Goal: Navigation & Orientation: Find specific page/section

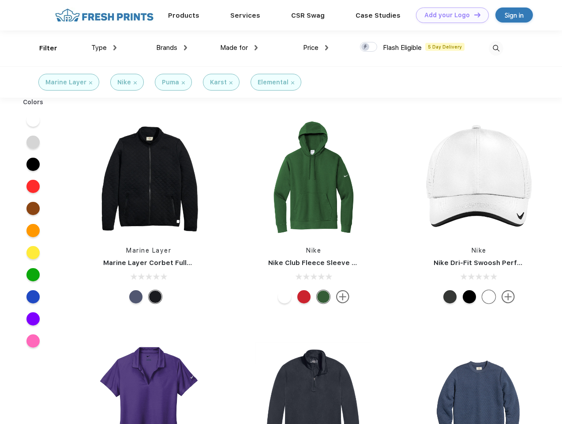
click at [449, 15] on link "Add your Logo Design Tool" at bounding box center [452, 15] width 73 height 15
click at [0, 0] on div "Design Tool" at bounding box center [0, 0] width 0 height 0
click at [474, 15] on link "Add your Logo Design Tool" at bounding box center [452, 15] width 73 height 15
click at [42, 48] on div "Filter" at bounding box center [48, 48] width 18 height 10
click at [104, 48] on span "Type" at bounding box center [98, 48] width 15 height 8
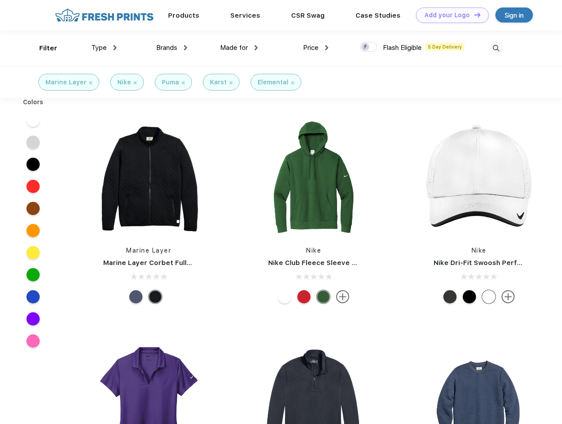
click at [172, 48] on span "Brands" at bounding box center [166, 48] width 21 height 8
click at [239, 48] on span "Made for" at bounding box center [234, 48] width 28 height 8
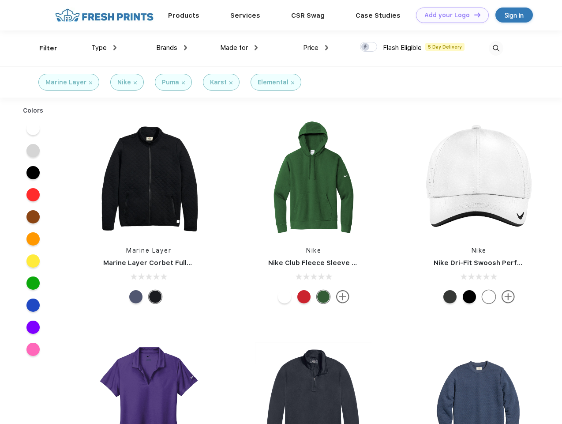
click at [316, 48] on span "Price" at bounding box center [310, 48] width 15 height 8
click at [369, 47] on div at bounding box center [368, 47] width 17 height 10
click at [366, 47] on input "checkbox" at bounding box center [363, 44] width 6 height 6
click at [496, 48] on img at bounding box center [496, 48] width 15 height 15
